Goal: Transaction & Acquisition: Obtain resource

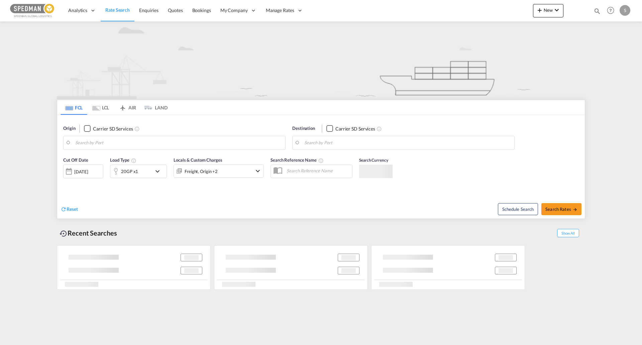
type input "[GEOGRAPHIC_DATA], [GEOGRAPHIC_DATA]"
type input "Alexandria ([GEOGRAPHIC_DATA]), EGALY"
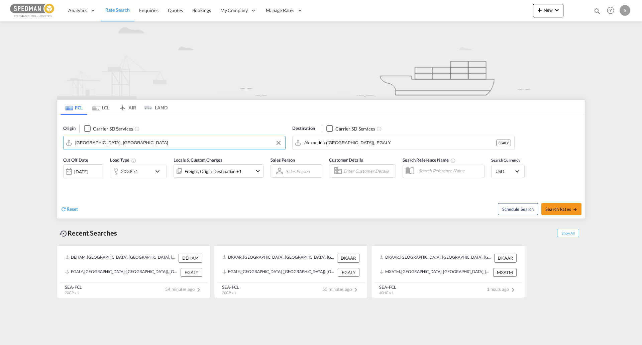
click at [149, 143] on input "[GEOGRAPHIC_DATA], [GEOGRAPHIC_DATA]" at bounding box center [178, 143] width 207 height 10
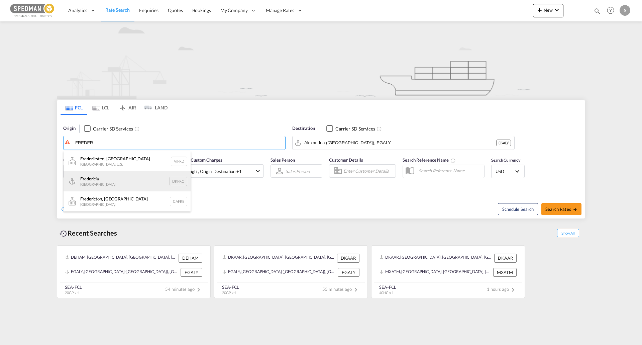
click at [118, 185] on div "Freder icia [GEOGRAPHIC_DATA] DKFRC" at bounding box center [127, 181] width 127 height 20
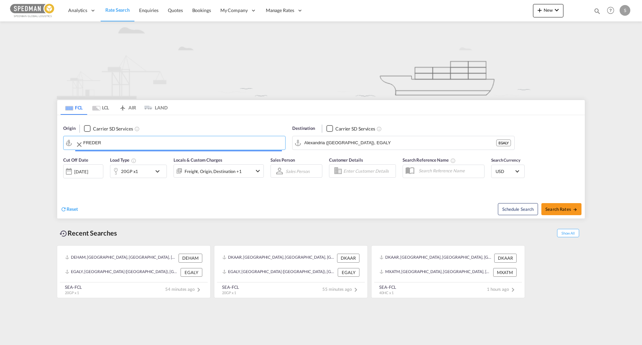
type input "[GEOGRAPHIC_DATA], DKFRC"
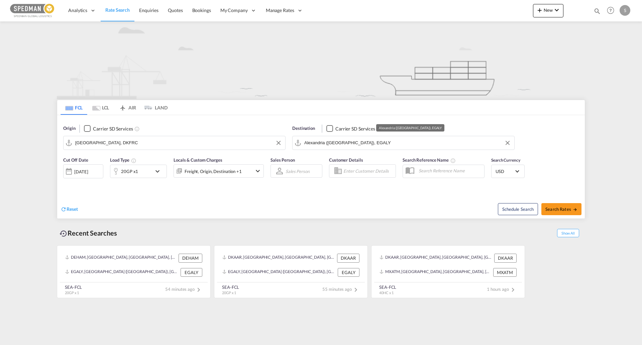
click at [371, 143] on input "Alexandria ([GEOGRAPHIC_DATA]), EGALY" at bounding box center [408, 143] width 207 height 10
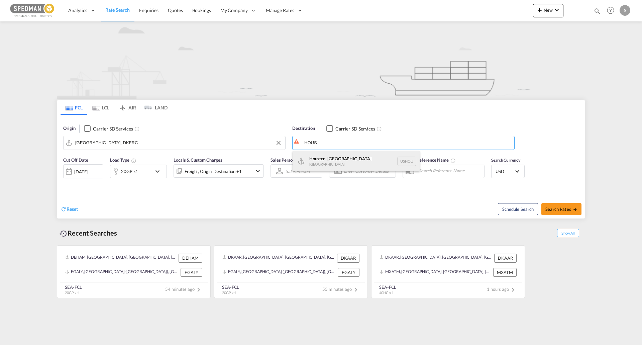
click at [361, 165] on div "Hous ton, [GEOGRAPHIC_DATA] [GEOGRAPHIC_DATA] USHOU" at bounding box center [356, 161] width 127 height 20
type input "[GEOGRAPHIC_DATA], [GEOGRAPHIC_DATA], USHOU"
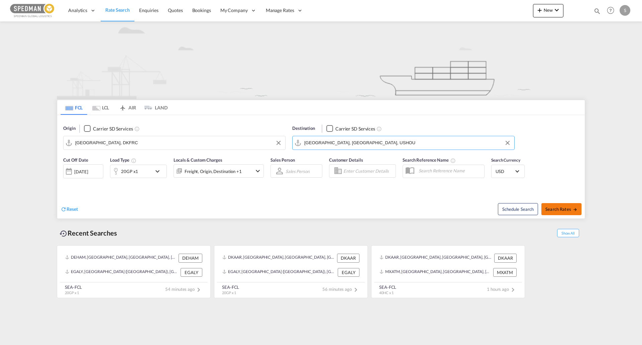
click at [564, 208] on span "Search Rates" at bounding box center [562, 208] width 32 height 5
type input "DKFRC to USHOU / [DATE]"
